Goal: Find specific page/section: Find specific page/section

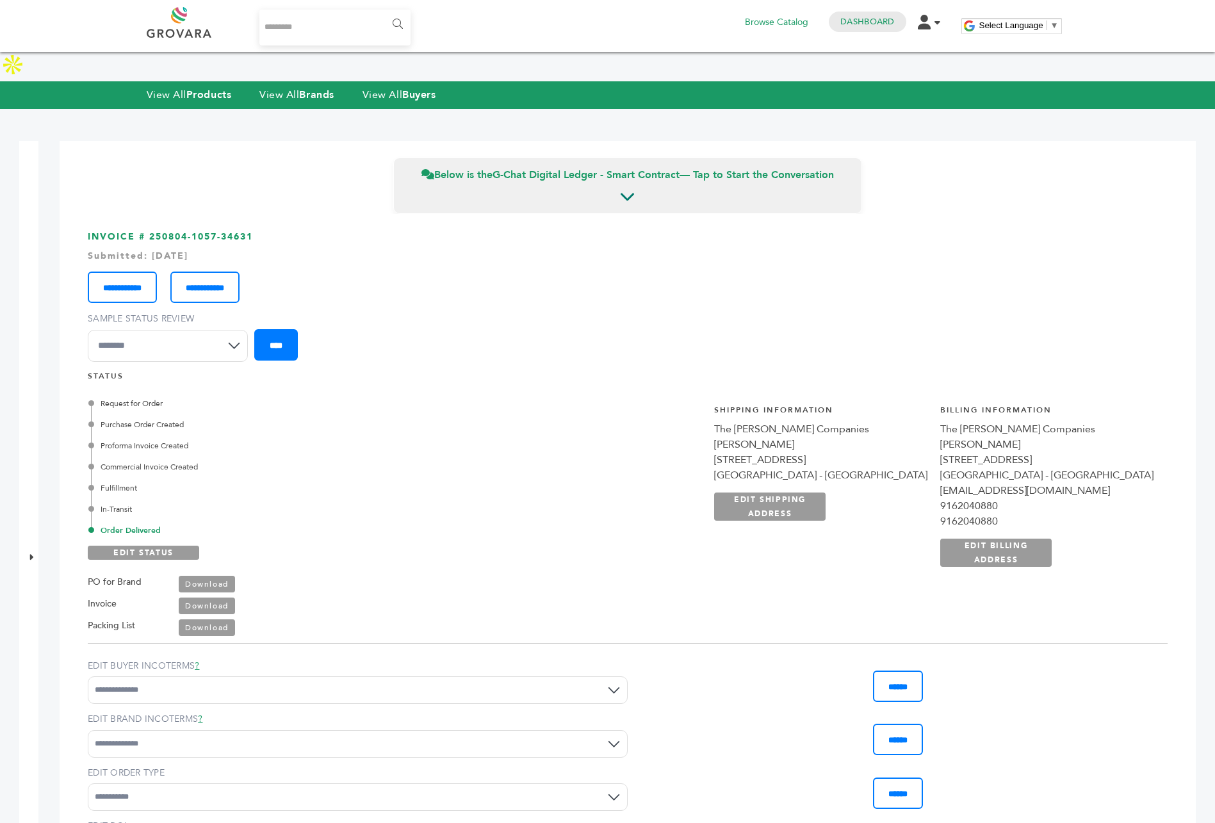
scroll to position [823, 0]
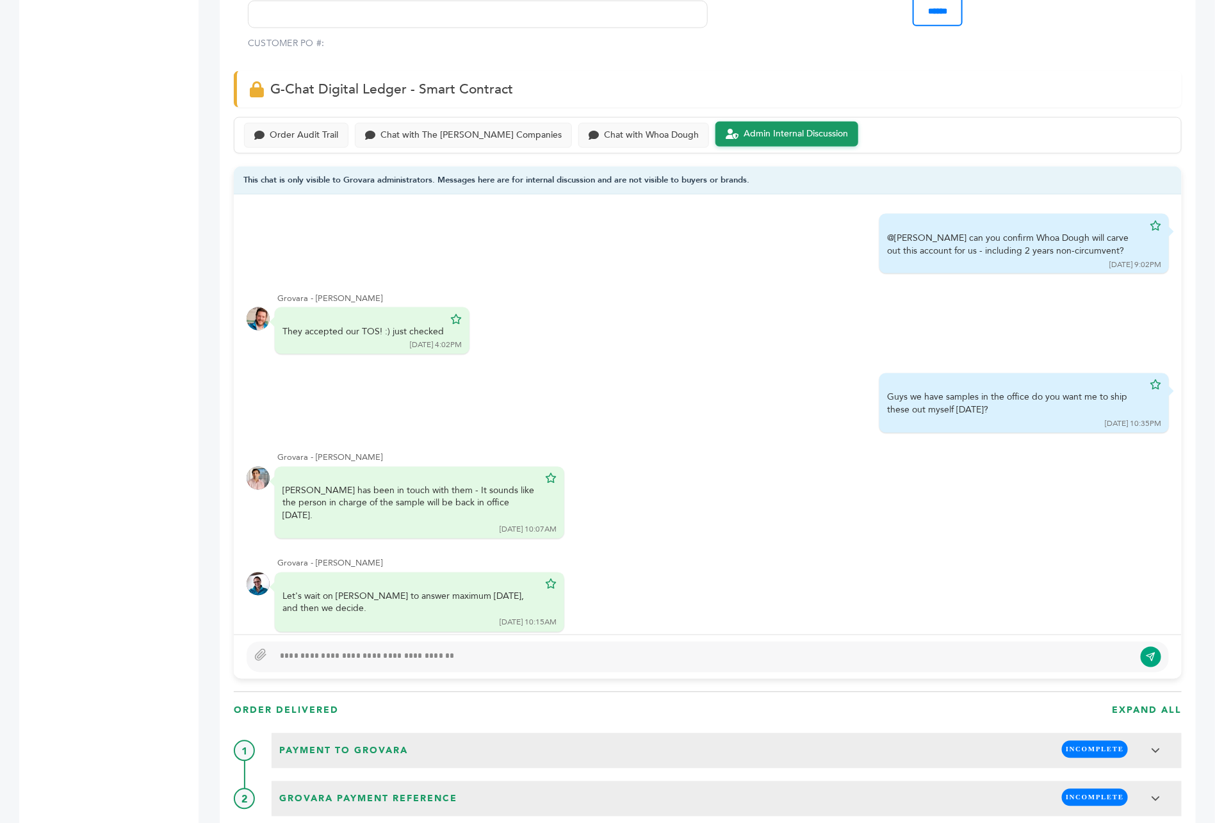
scroll to position [959, 0]
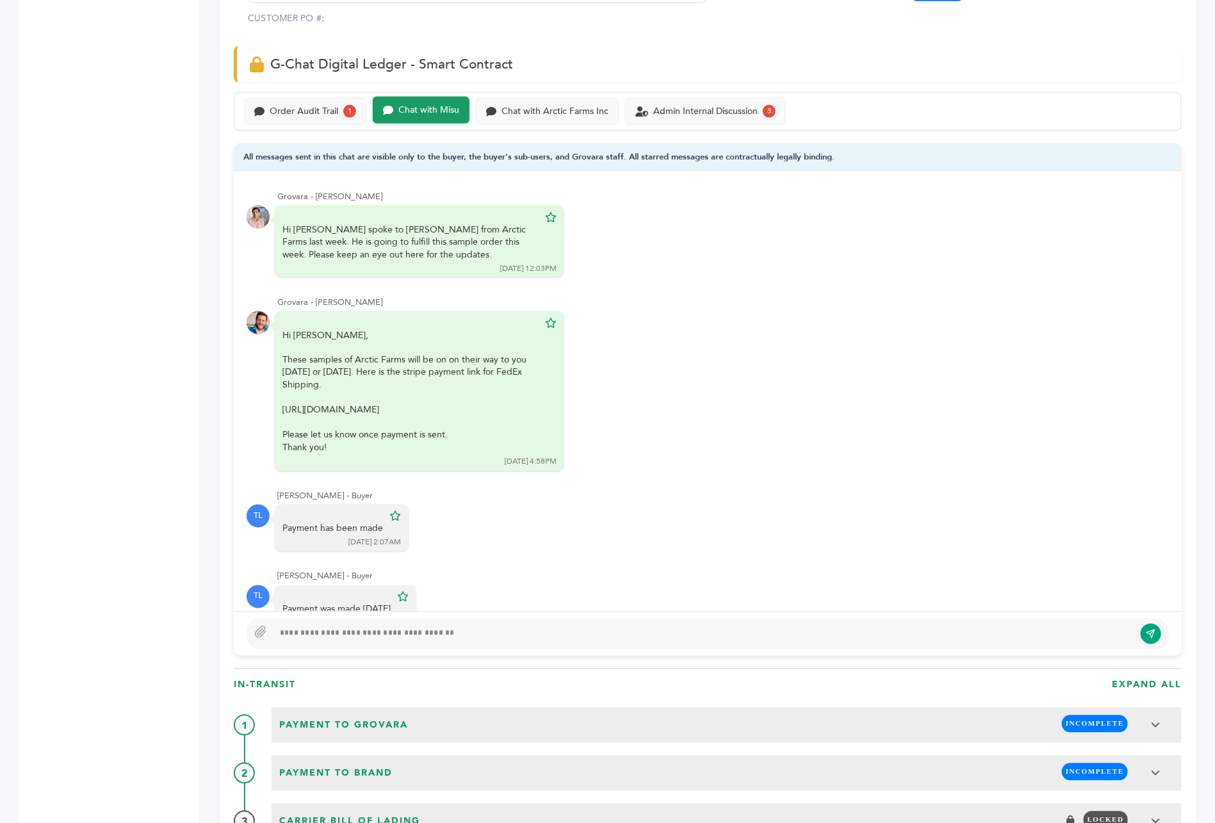
scroll to position [449, 0]
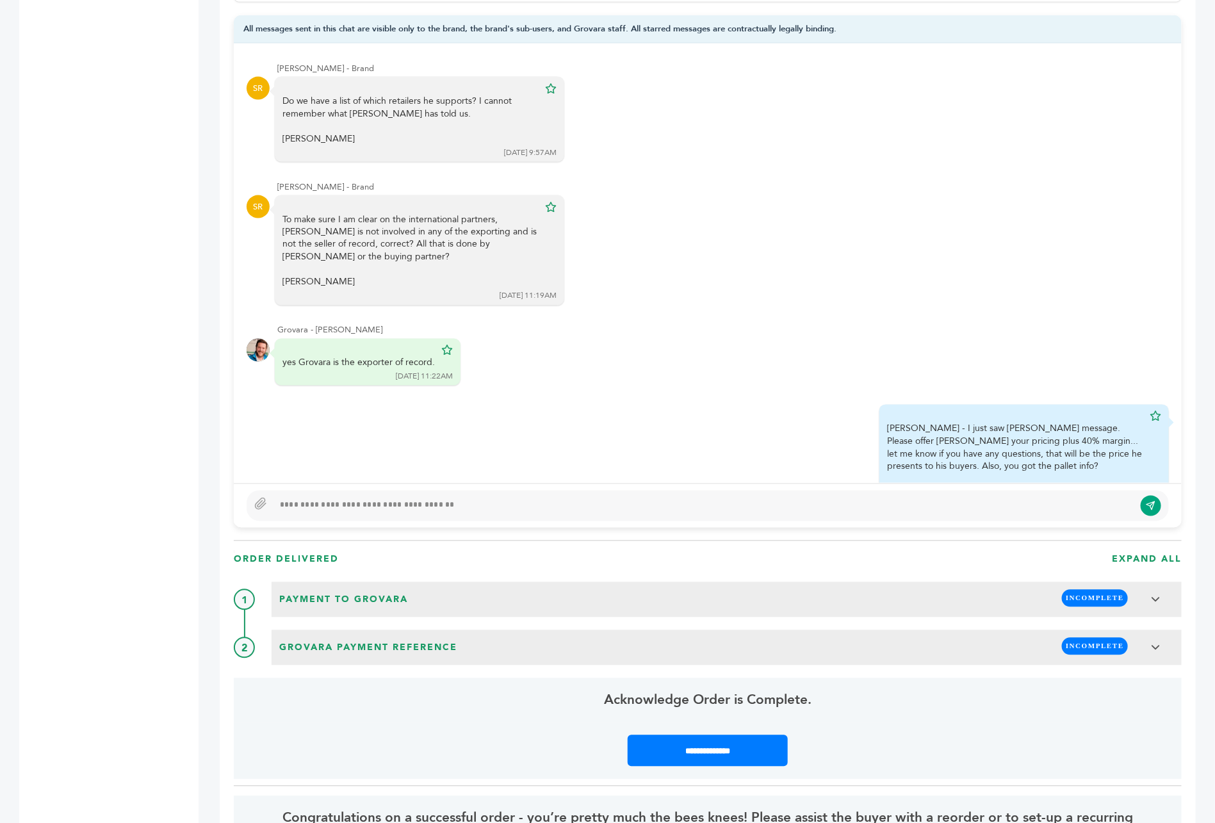
scroll to position [734, 0]
